Goal: Information Seeking & Learning: Find specific fact

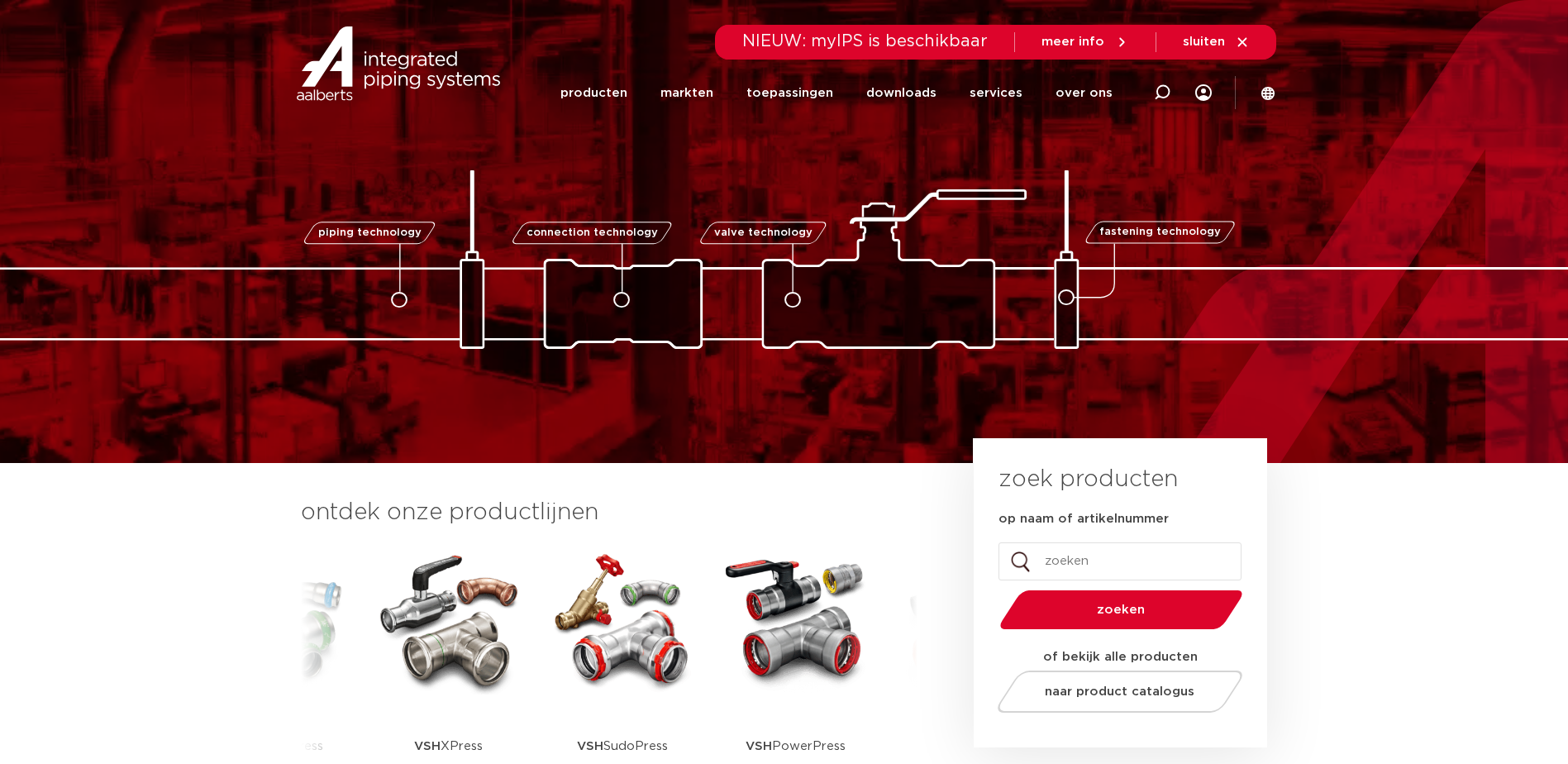
click at [1060, 554] on input "op naam of artikelnummer" at bounding box center [1119, 562] width 243 height 38
type input "6246G"
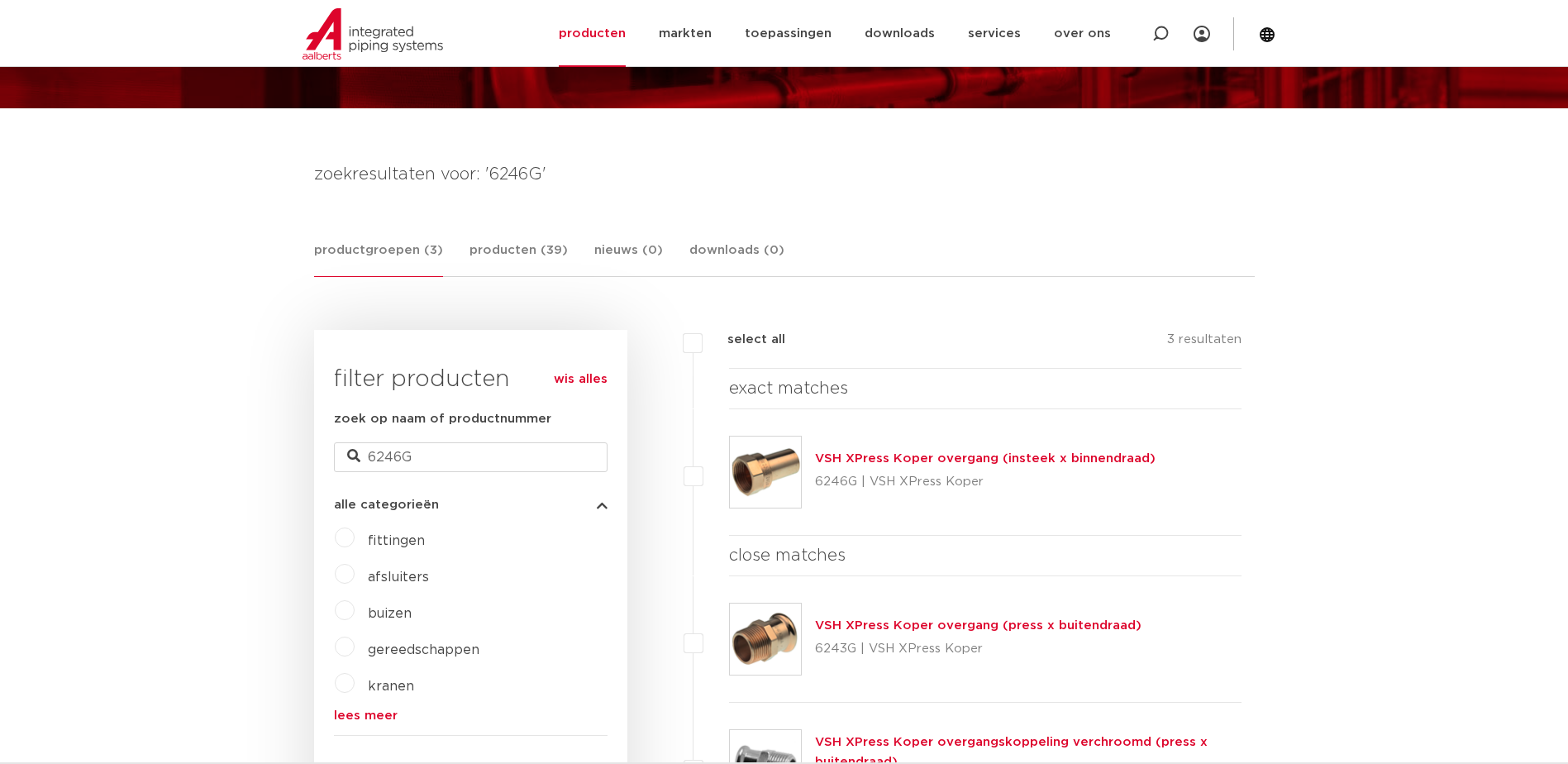
click at [859, 460] on link "VSH XPress Koper overgang (insteek x binnendraad)" at bounding box center [985, 459] width 340 height 13
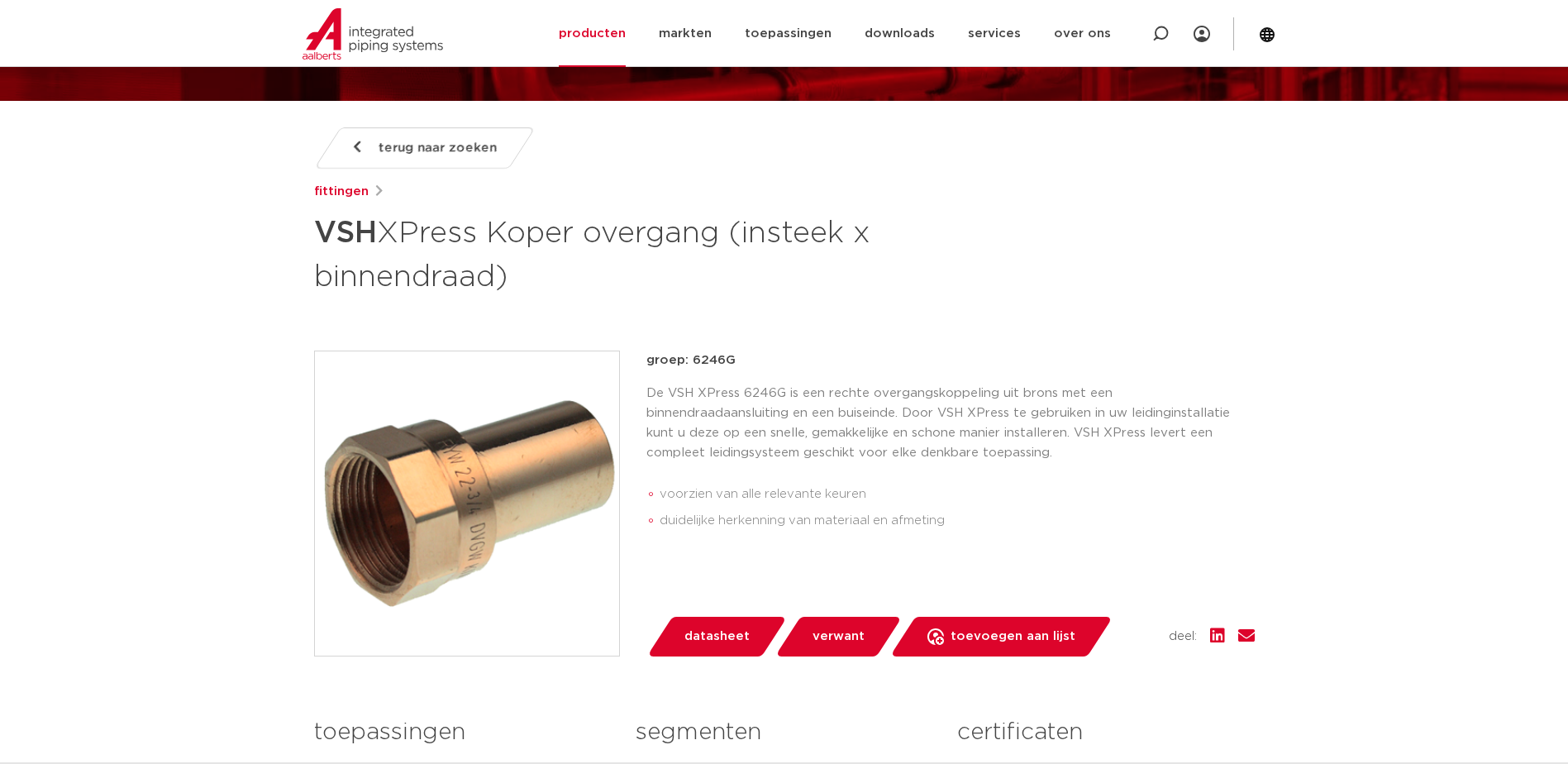
scroll to position [248, 0]
